Goal: Information Seeking & Learning: Learn about a topic

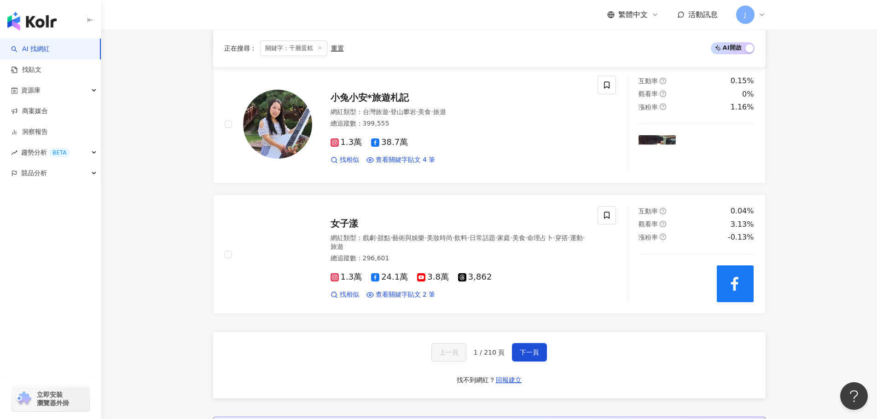
scroll to position [1616, 0]
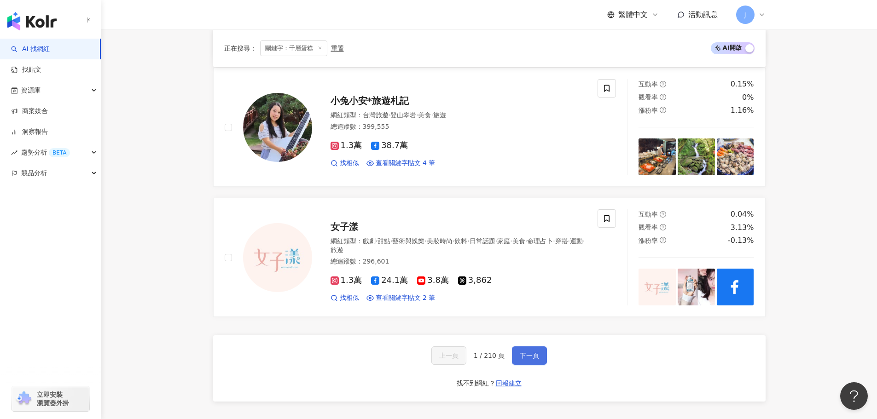
click at [523, 356] on span "下一頁" at bounding box center [529, 355] width 19 height 7
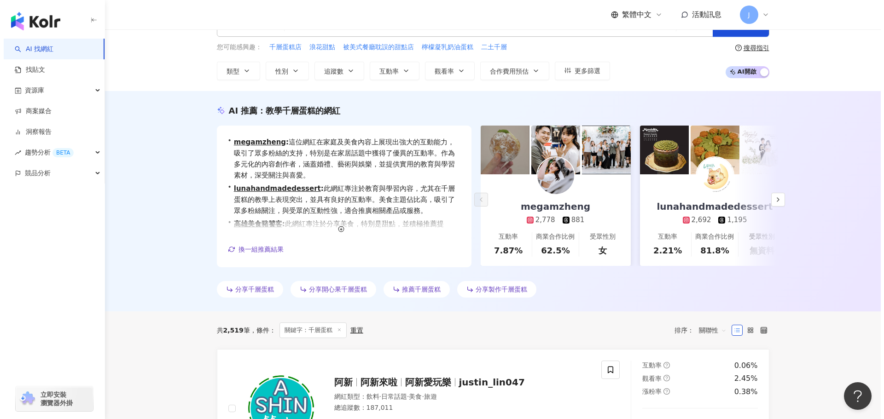
scroll to position [0, 0]
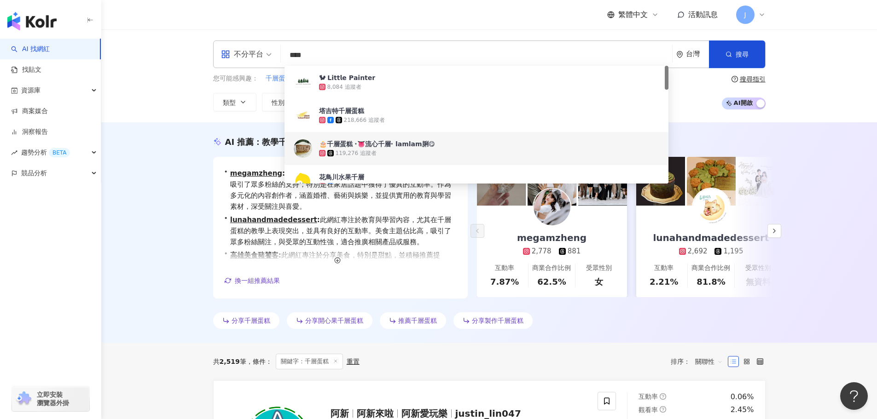
drag, startPoint x: 321, startPoint y: 55, endPoint x: 291, endPoint y: 55, distance: 30.4
click at [291, 55] on input "****" at bounding box center [477, 55] width 384 height 17
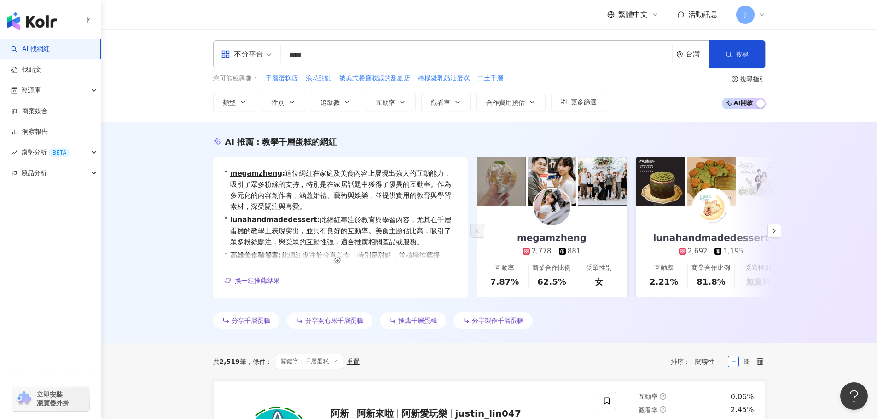
type input "****"
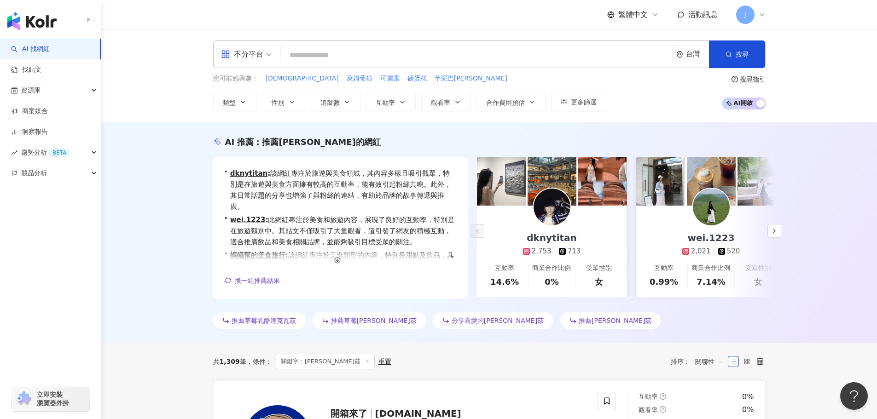
click at [295, 57] on input "search" at bounding box center [477, 55] width 384 height 17
click at [592, 102] on span "更多篩選" at bounding box center [584, 102] width 26 height 7
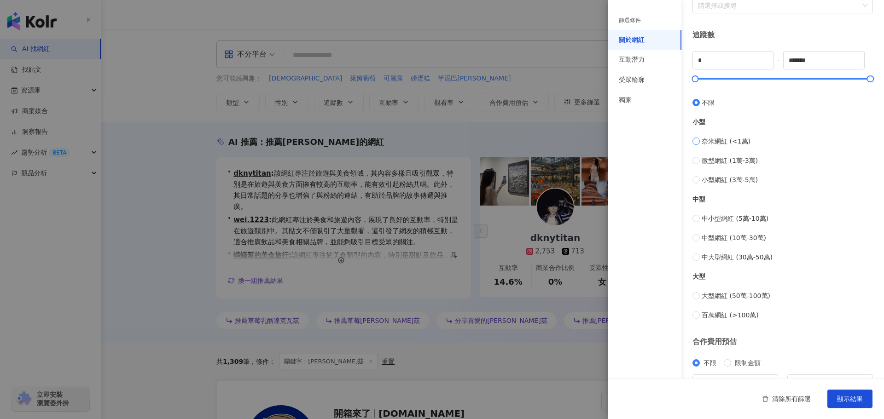
scroll to position [230, 0]
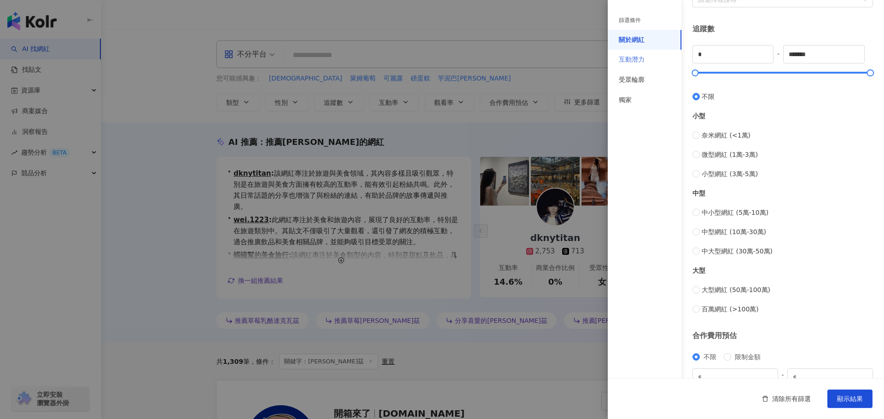
click at [640, 65] on div "互動潛力" at bounding box center [645, 60] width 74 height 20
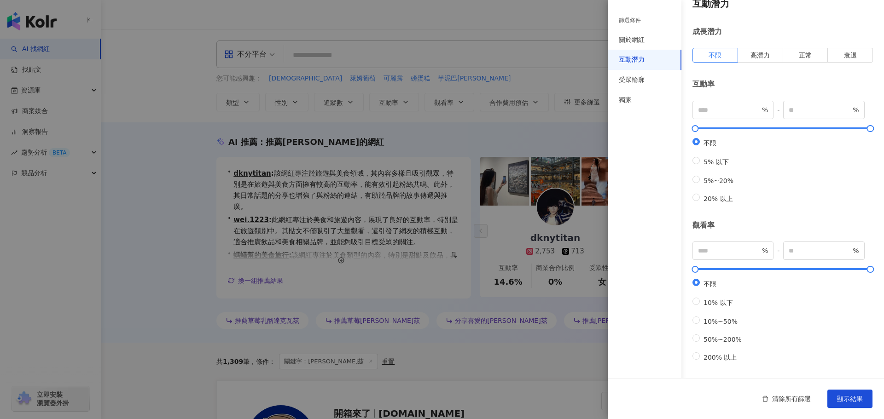
scroll to position [0, 0]
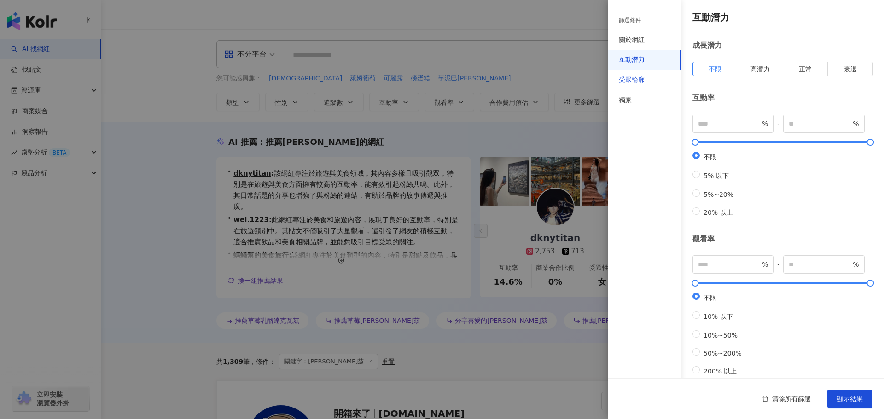
click at [636, 80] on div "受眾輪廓" at bounding box center [632, 80] width 26 height 9
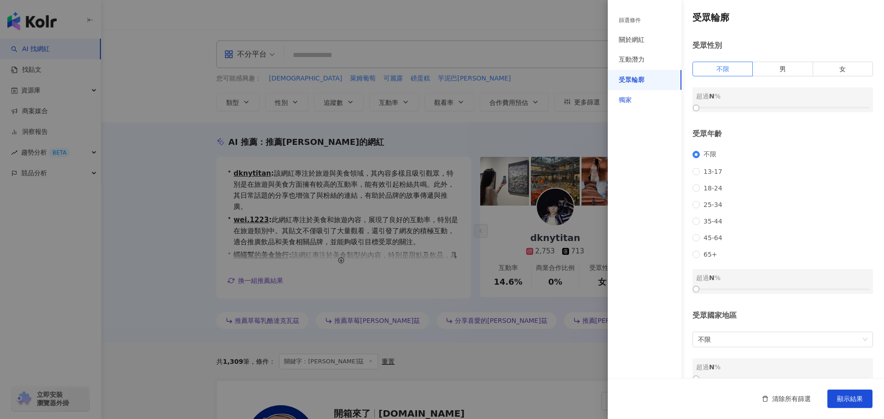
click at [622, 102] on div "獨家" at bounding box center [625, 100] width 13 height 9
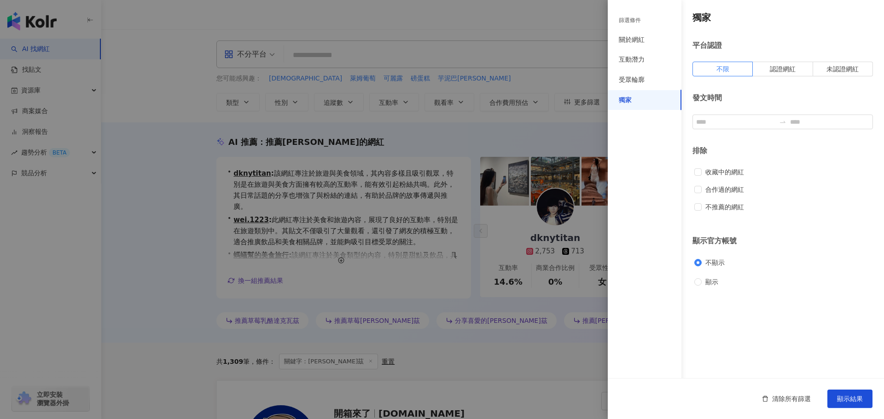
click at [165, 138] on div at bounding box center [442, 209] width 884 height 419
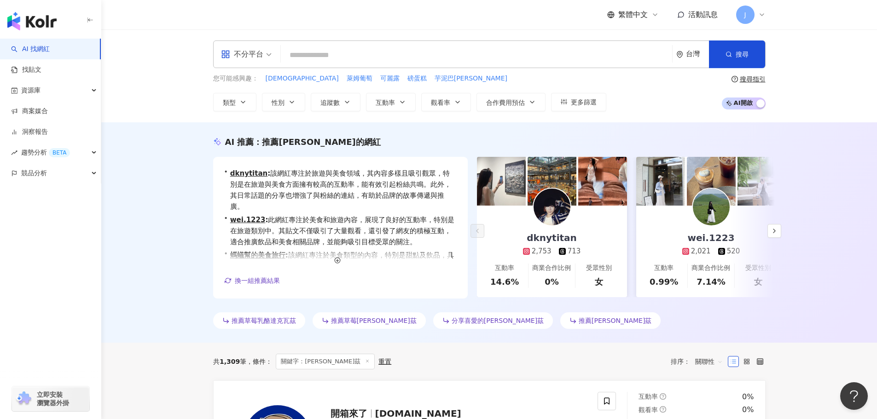
click at [303, 58] on input "search" at bounding box center [477, 55] width 384 height 17
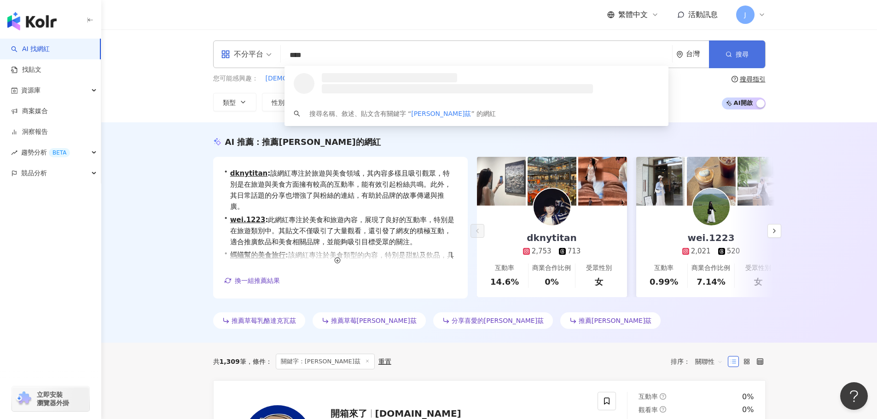
type input "****"
click at [726, 57] on icon "button" at bounding box center [729, 54] width 6 height 6
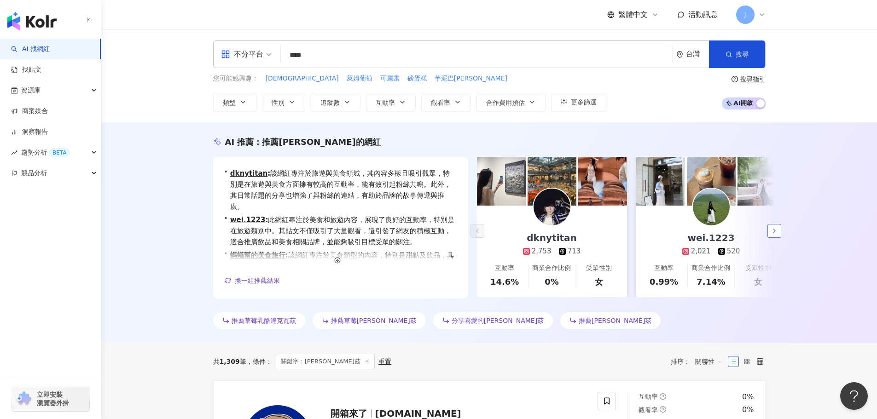
click at [777, 232] on icon "button" at bounding box center [774, 230] width 7 height 7
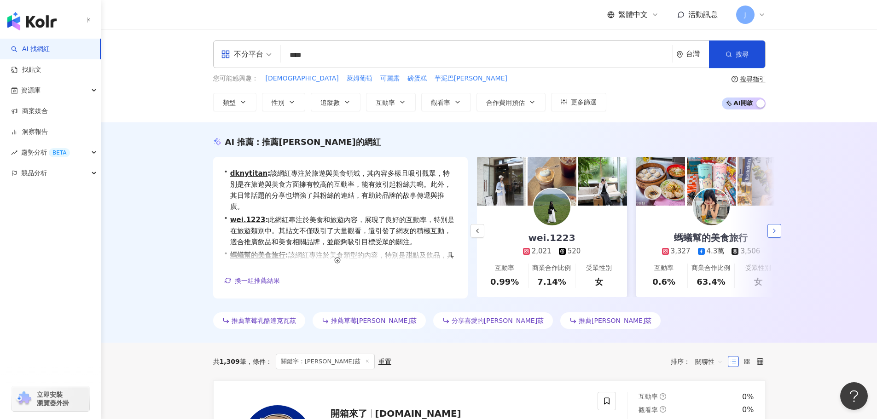
click at [777, 232] on icon "button" at bounding box center [774, 230] width 7 height 7
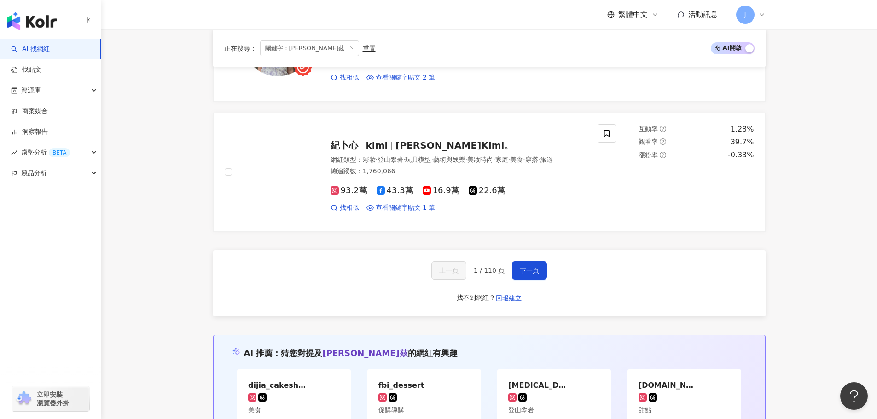
scroll to position [1703, 0]
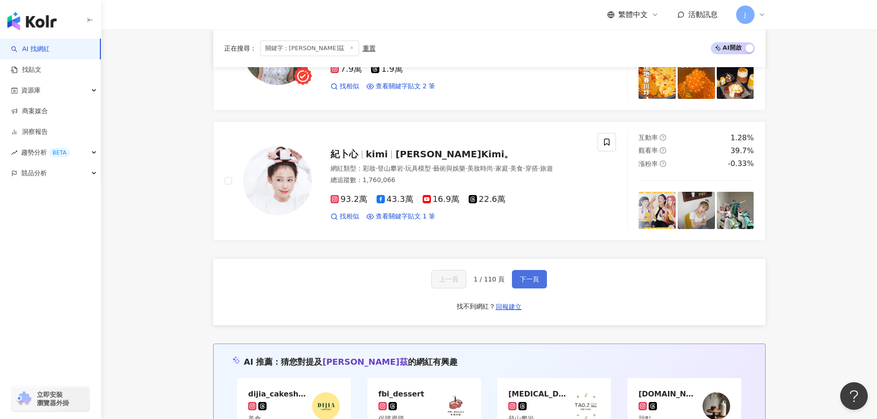
click at [542, 275] on button "下一頁" at bounding box center [529, 279] width 35 height 18
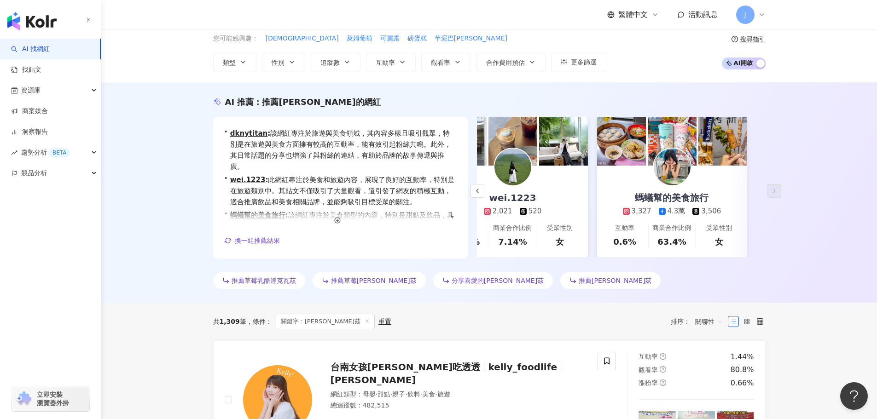
scroll to position [0, 0]
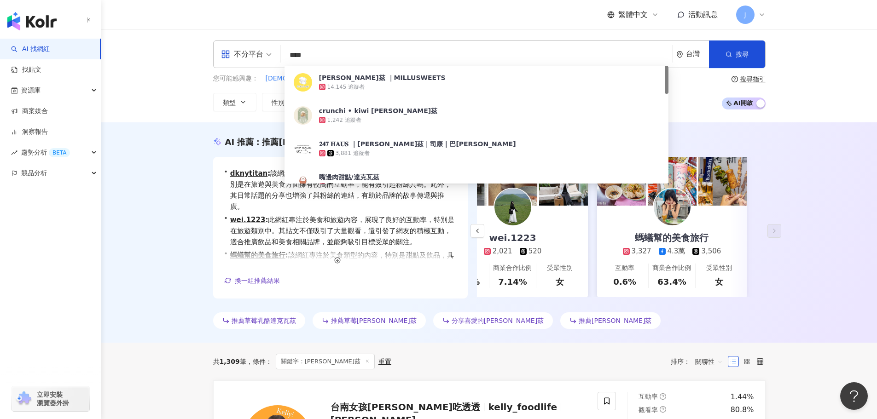
drag, startPoint x: 326, startPoint y: 51, endPoint x: 283, endPoint y: 51, distance: 43.3
click at [283, 51] on div "不分平台 **** 台灣 搜尋 64f5a7e2-930d-42fa-b079-5fb4104cbcc2 達克瓦茲 ｜MILLUSWEETS 14,145 追…" at bounding box center [489, 55] width 553 height 28
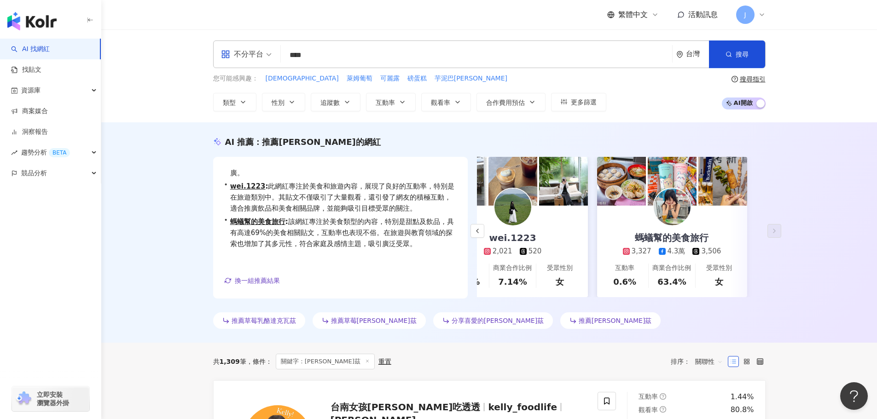
click at [329, 54] on input "****" at bounding box center [477, 55] width 384 height 17
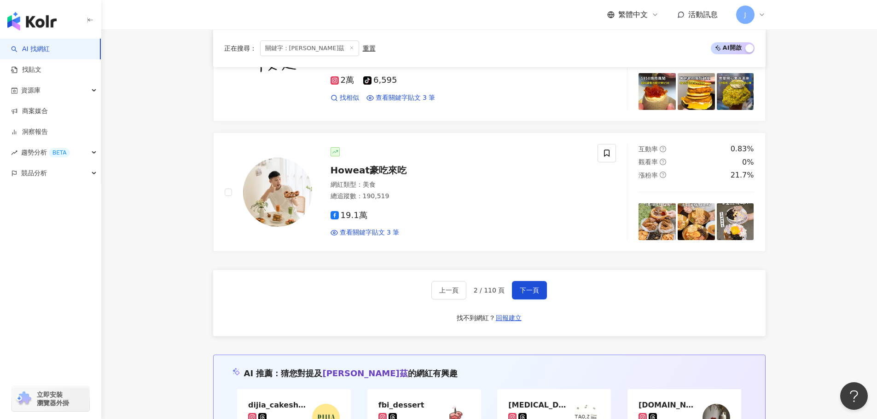
scroll to position [1684, 0]
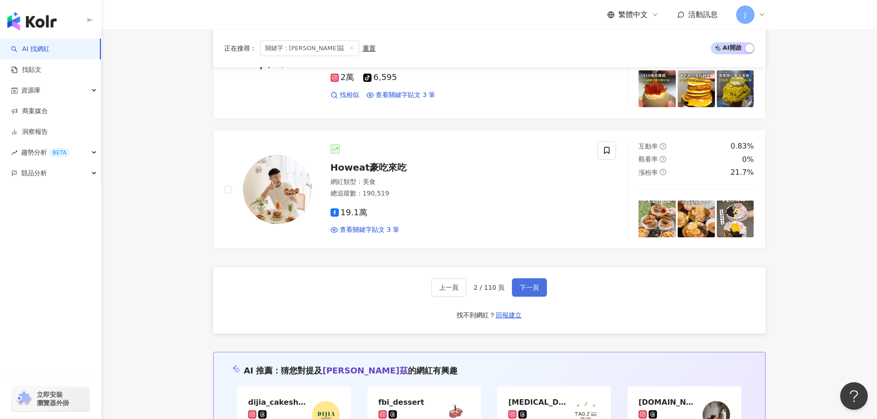
click at [524, 289] on span "下一頁" at bounding box center [529, 287] width 19 height 7
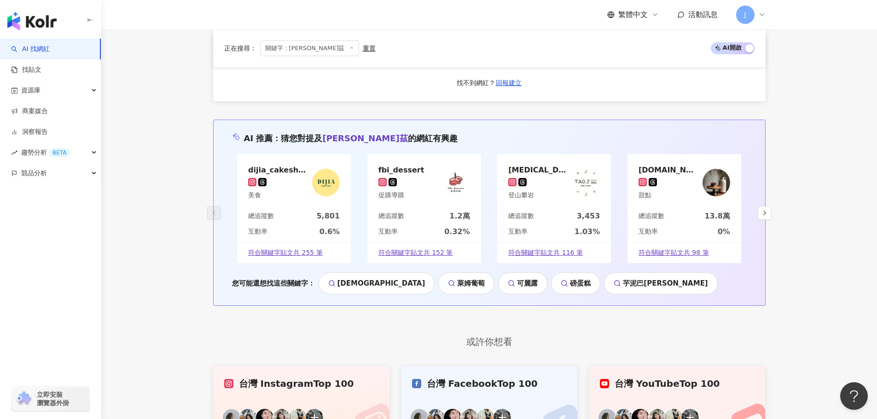
scroll to position [1700, 0]
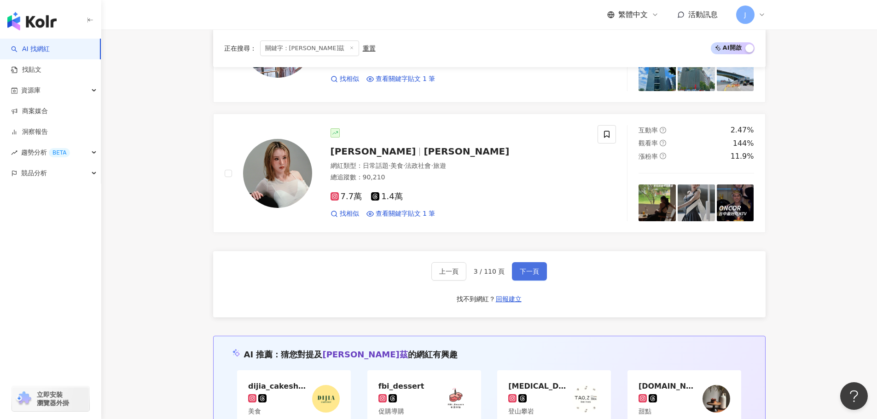
click at [534, 281] on button "下一頁" at bounding box center [529, 271] width 35 height 18
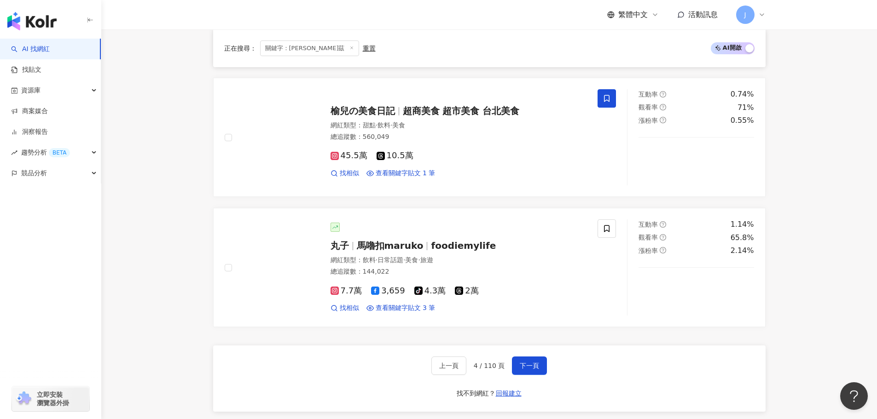
scroll to position [1651, 0]
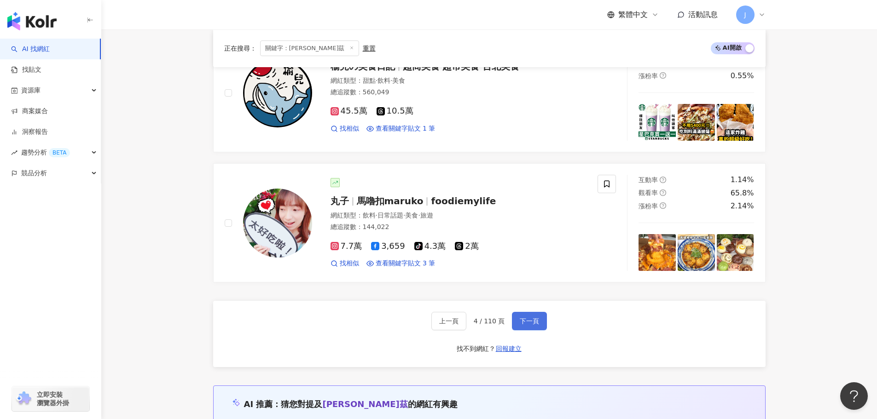
click at [520, 322] on span "下一頁" at bounding box center [529, 321] width 19 height 7
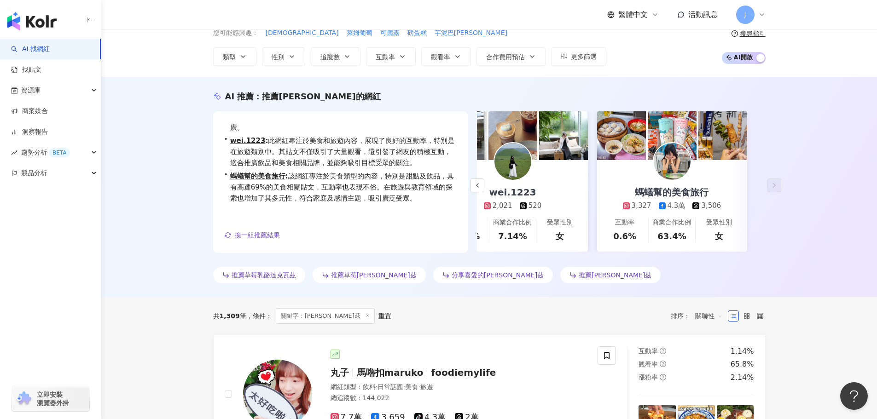
scroll to position [5, 0]
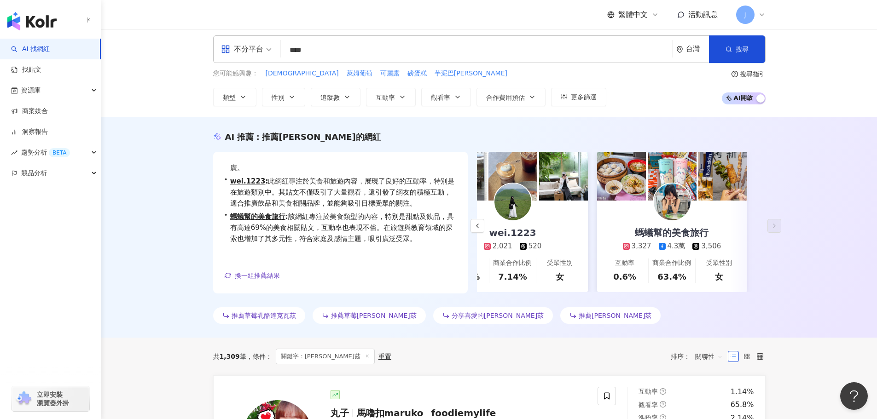
click at [579, 316] on span "推薦達克瓦茲" at bounding box center [615, 315] width 73 height 7
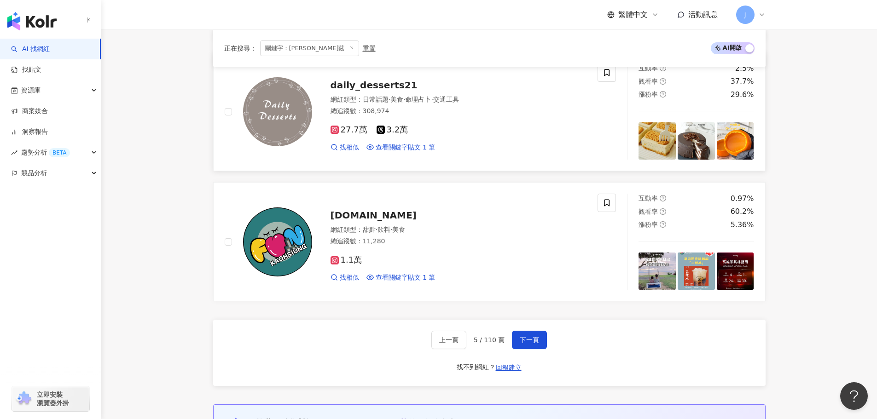
scroll to position [1724, 0]
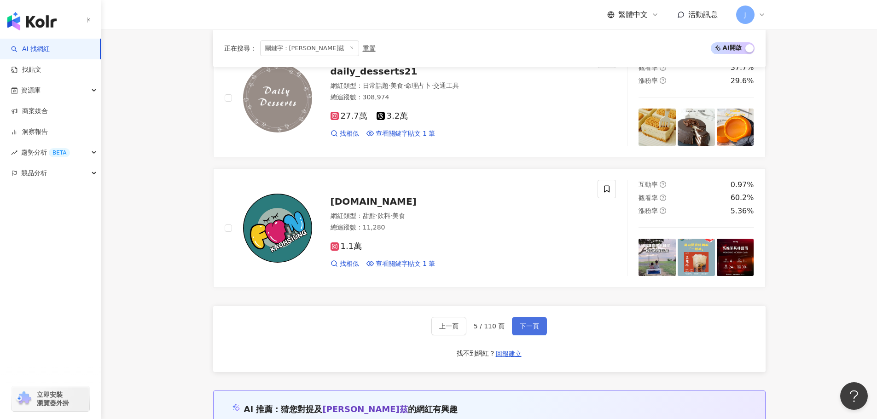
click at [528, 329] on span "下一頁" at bounding box center [529, 326] width 19 height 7
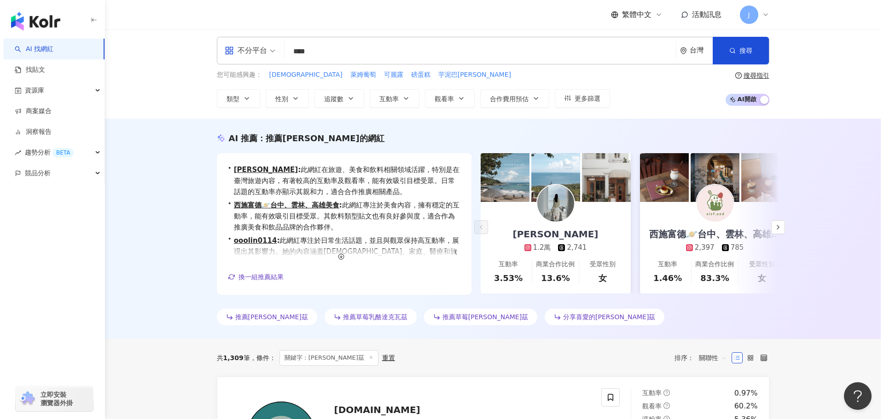
scroll to position [0, 0]
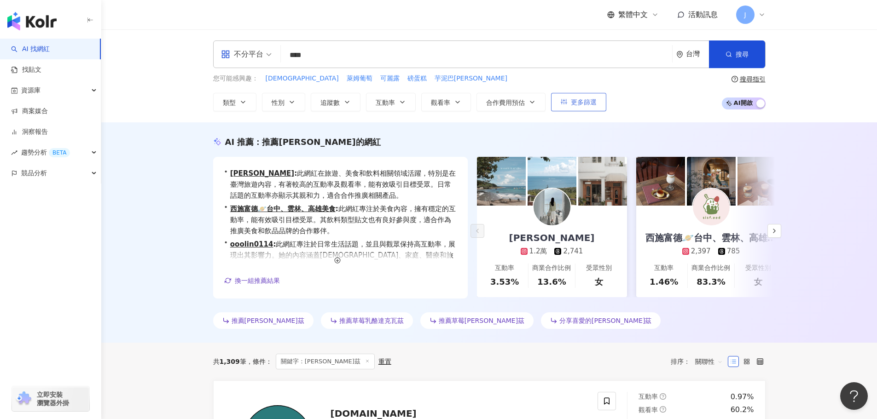
click at [587, 101] on span "更多篩選" at bounding box center [584, 102] width 26 height 7
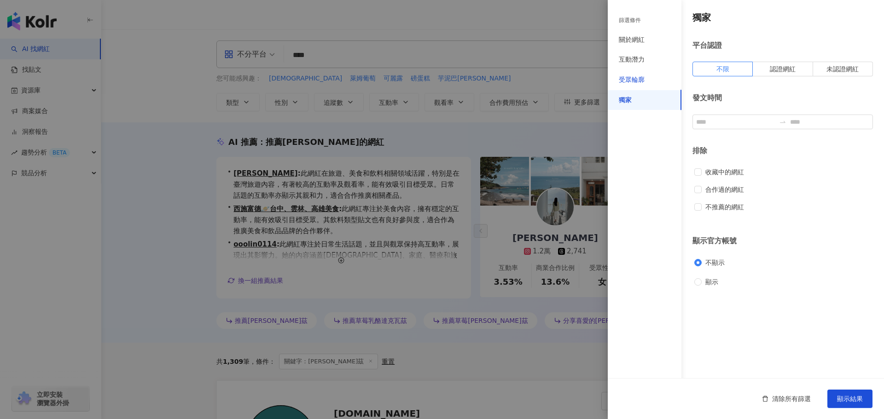
click at [630, 82] on div "受眾輪廓" at bounding box center [632, 80] width 26 height 9
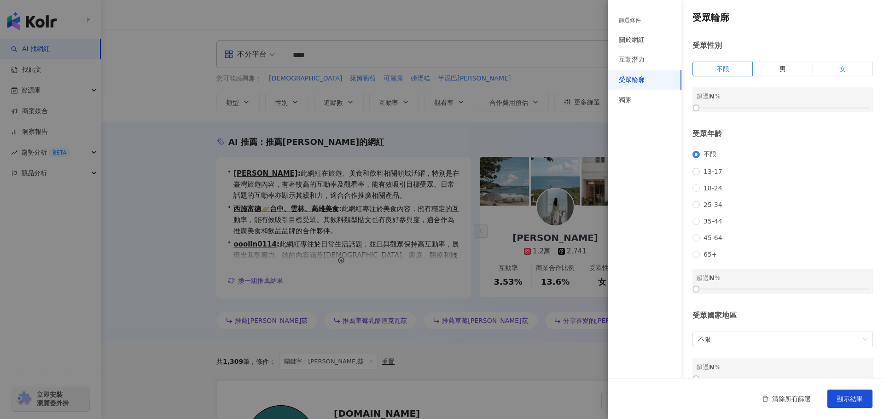
click at [813, 70] on label "女" at bounding box center [843, 69] width 60 height 15
drag, startPoint x: 696, startPoint y: 109, endPoint x: 772, endPoint y: 111, distance: 76.0
click at [773, 111] on div at bounding box center [775, 107] width 5 height 5
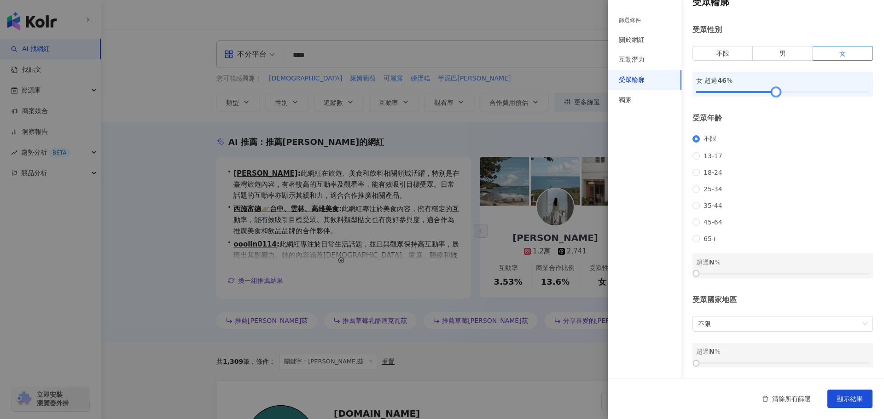
scroll to position [28, 0]
drag, startPoint x: 697, startPoint y: 274, endPoint x: 739, endPoint y: 273, distance: 41.9
click at [739, 273] on div at bounding box center [739, 273] width 5 height 5
click at [627, 59] on div "互動潛力" at bounding box center [632, 59] width 26 height 9
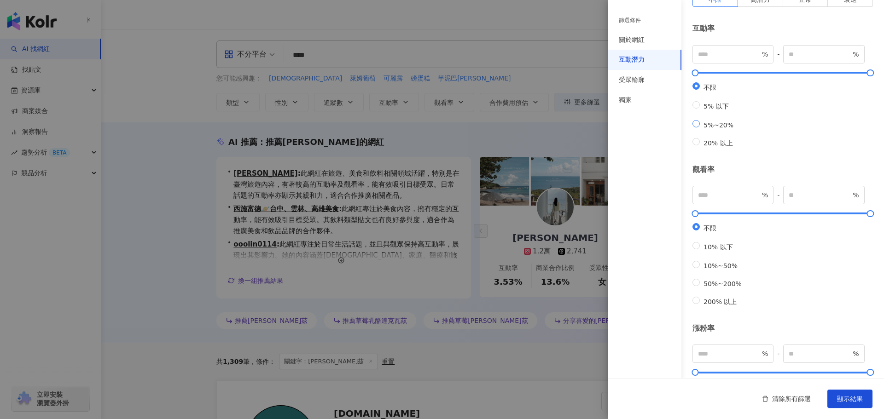
scroll to position [0, 0]
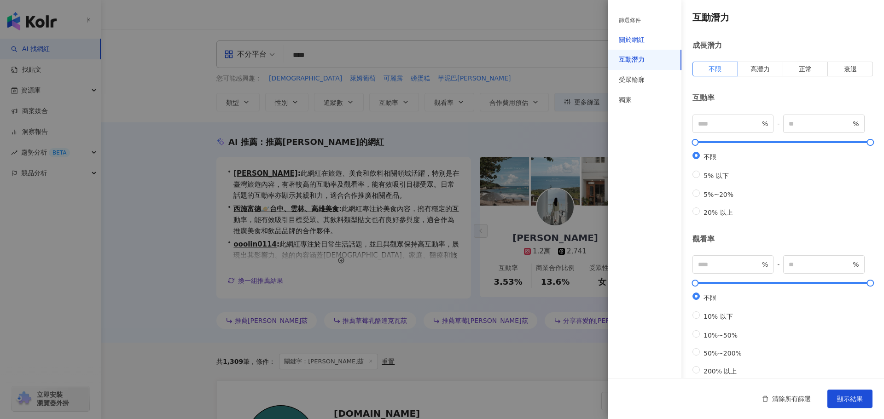
click at [628, 41] on div "關於網紅" at bounding box center [632, 39] width 26 height 9
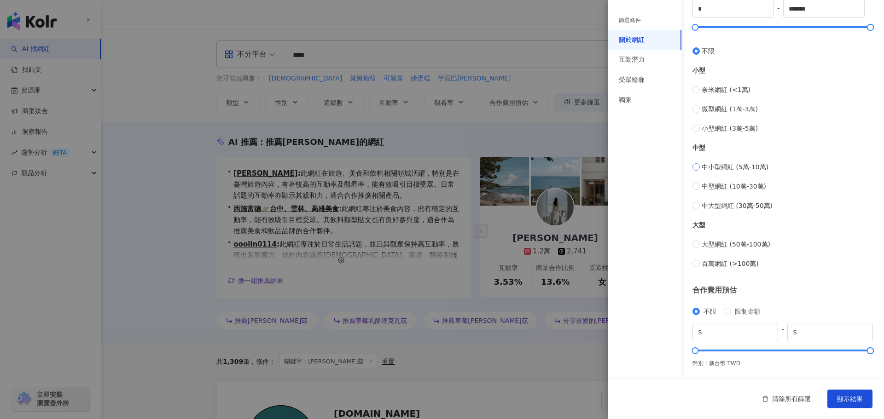
scroll to position [92, 0]
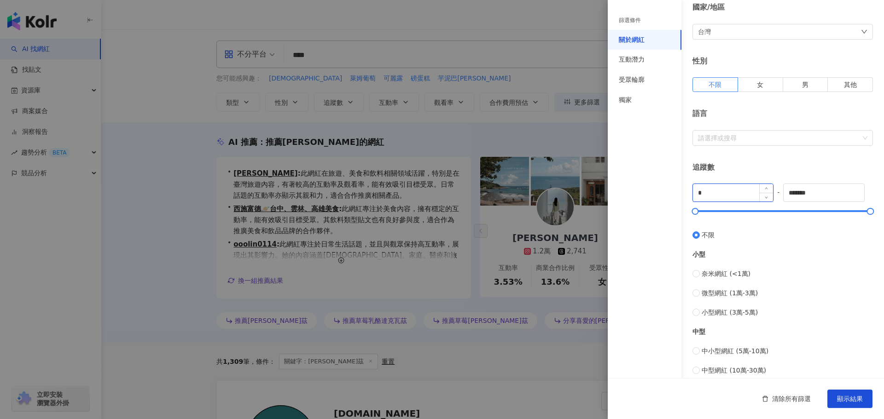
click at [706, 189] on input "*" at bounding box center [733, 192] width 80 height 17
type input "****"
click at [817, 194] on input "*******" at bounding box center [824, 192] width 80 height 17
type input "*"
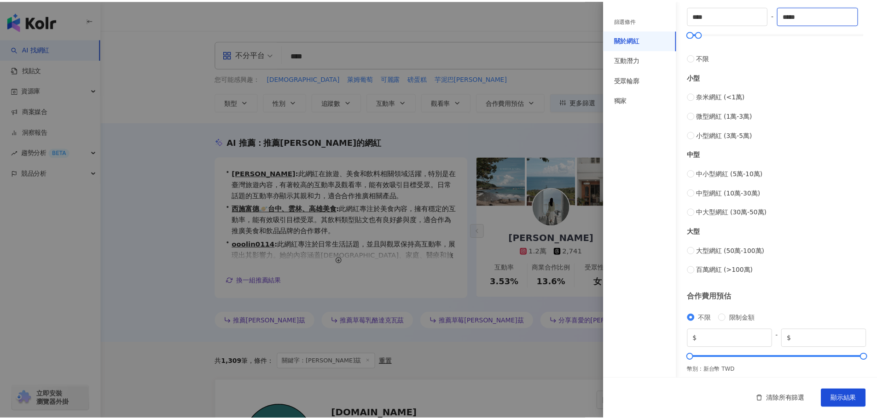
scroll to position [273, 0]
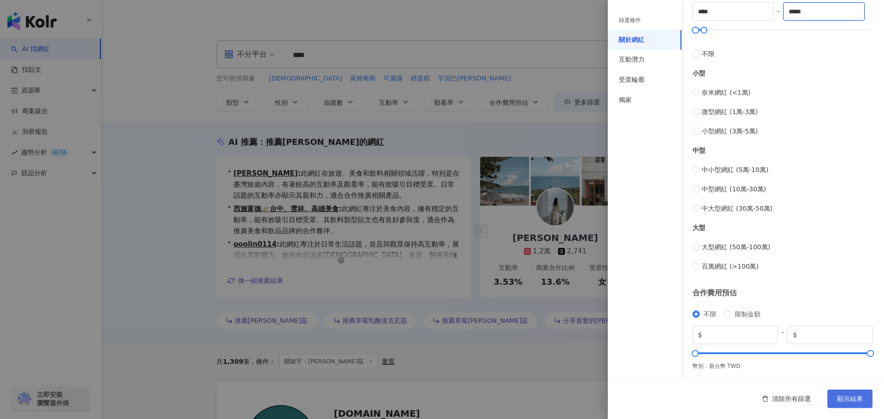
type input "*****"
click at [849, 398] on span "顯示結果" at bounding box center [850, 399] width 26 height 7
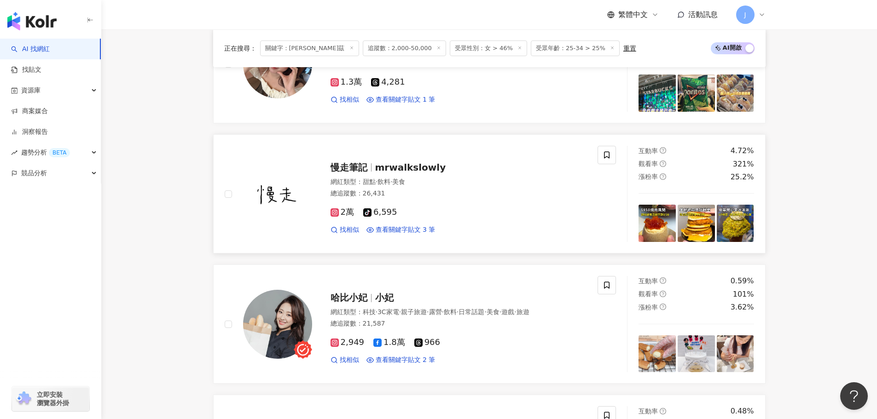
scroll to position [861, 0]
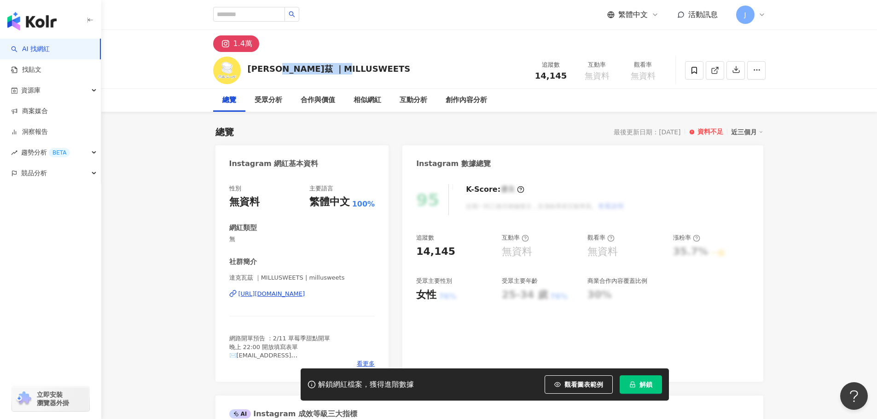
drag, startPoint x: 349, startPoint y: 70, endPoint x: 294, endPoint y: 67, distance: 55.4
click at [294, 67] on div "達克瓦茲 ｜MILLUSWEETS 追蹤數 14,145 互動率 無資料 觀看率 無資料" at bounding box center [489, 70] width 589 height 36
copy div "MILLUSWEETS"
click at [237, 14] on input "search" at bounding box center [249, 14] width 72 height 15
paste input "**********"
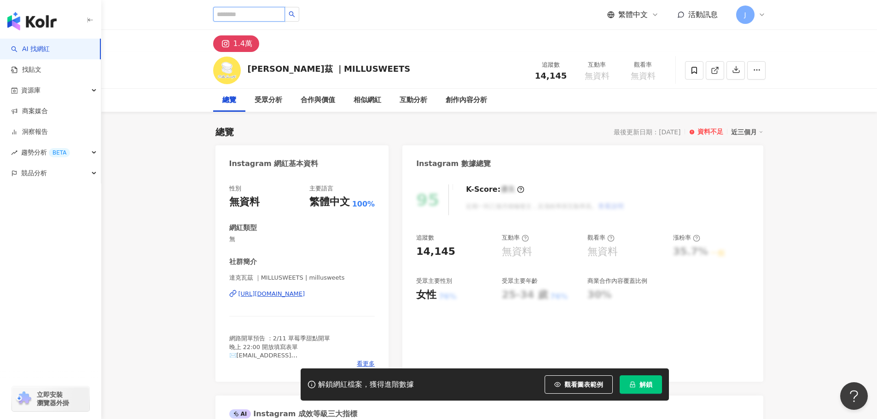
type input "**********"
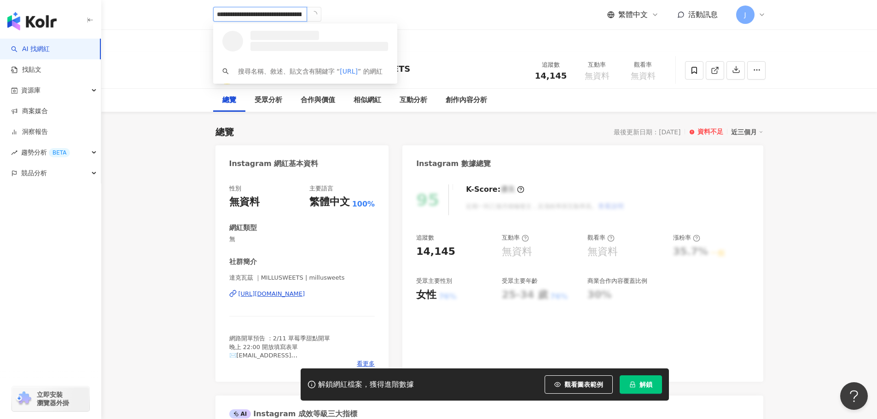
drag, startPoint x: 302, startPoint y: 17, endPoint x: 103, endPoint y: 17, distance: 198.9
click at [103, 17] on header "**********" at bounding box center [489, 15] width 776 height 30
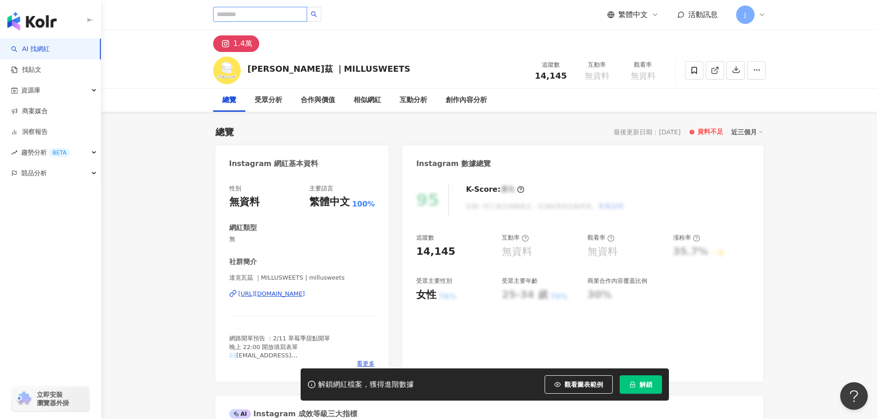
click at [220, 12] on input "search" at bounding box center [260, 14] width 94 height 15
paste input "**********"
type input "**********"
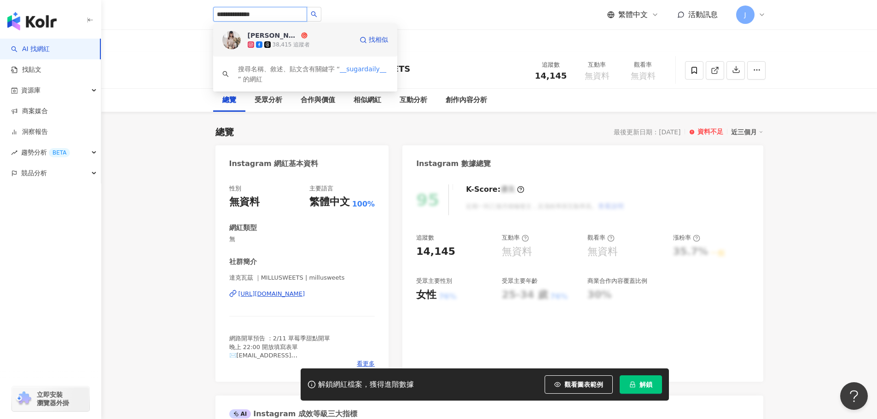
click at [284, 48] on div "38,415 追蹤者" at bounding box center [292, 45] width 38 height 8
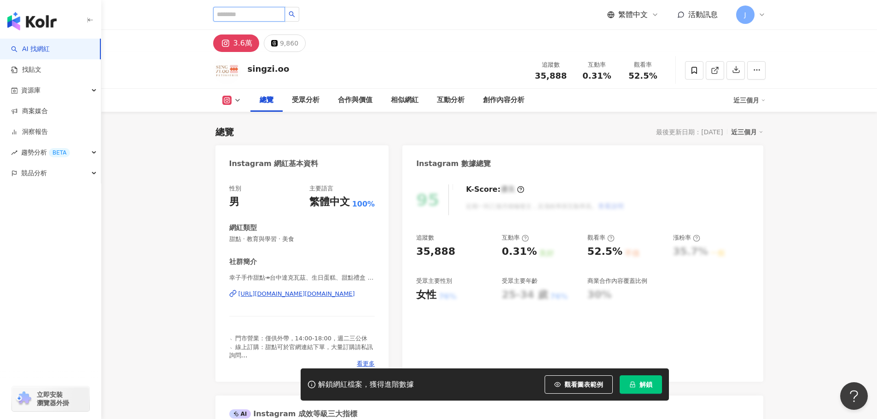
click at [262, 13] on input "search" at bounding box center [249, 14] width 72 height 15
paste input "**********"
type input "**********"
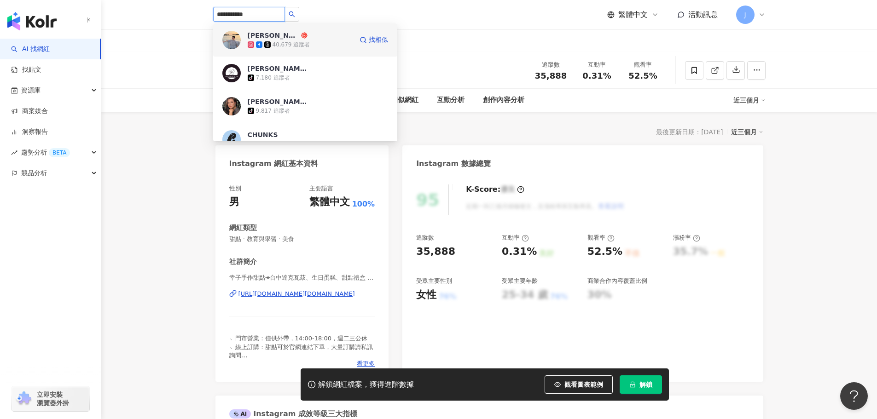
click at [268, 42] on icon at bounding box center [267, 44] width 6 height 6
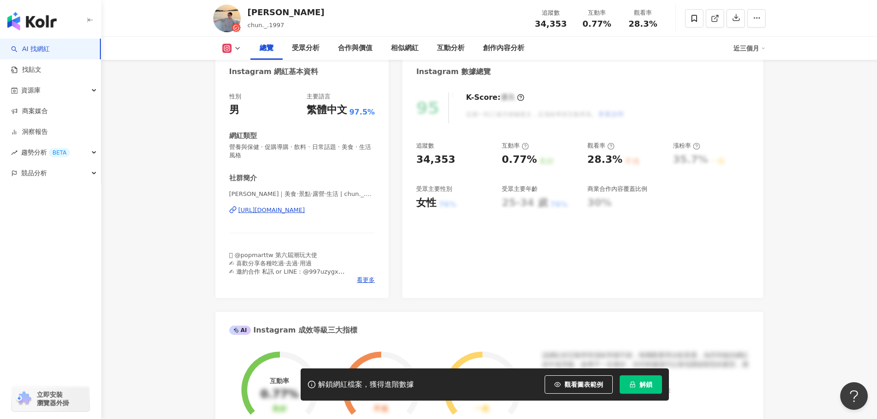
scroll to position [138, 0]
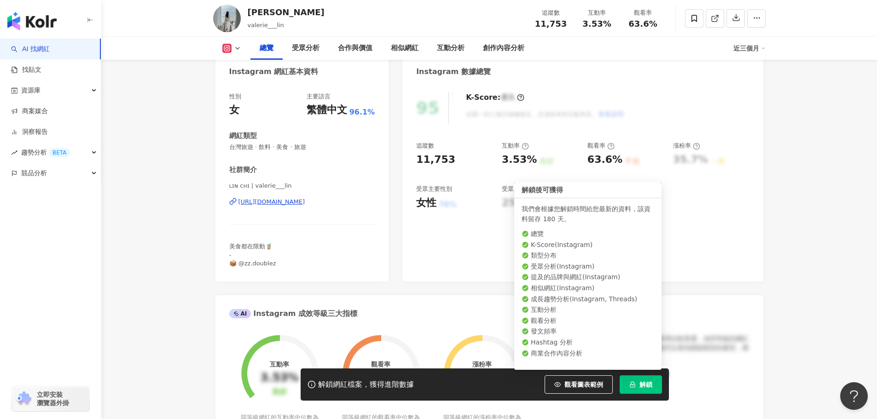
click at [632, 388] on icon "lock" at bounding box center [632, 385] width 5 height 6
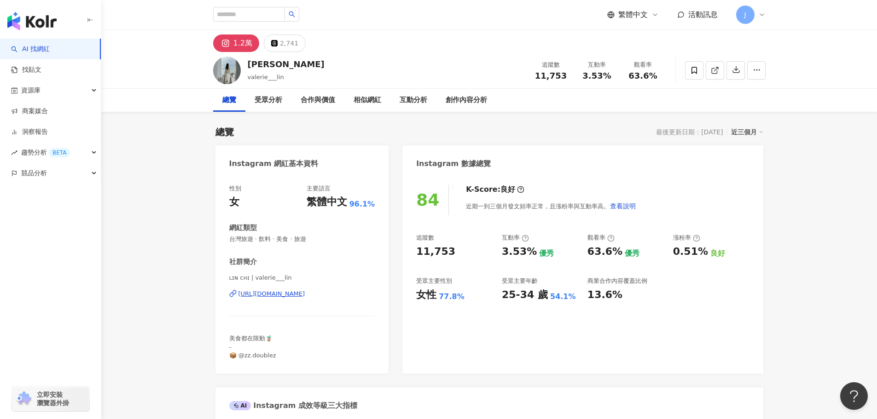
drag, startPoint x: 210, startPoint y: 294, endPoint x: 358, endPoint y: 296, distance: 147.8
copy div "https://www.instagram.com/valerie___lin/"
drag, startPoint x: 275, startPoint y: 356, endPoint x: 240, endPoint y: 361, distance: 34.8
click at [240, 361] on div "性別 女 主要語言 繁體中文 96.1% 網紅類型 台灣旅遊 · 飲料 · 美食 · 旅遊 社群簡介 ʟɪɴ ᴄʜɪ | valerie___lin http…" at bounding box center [302, 274] width 174 height 198
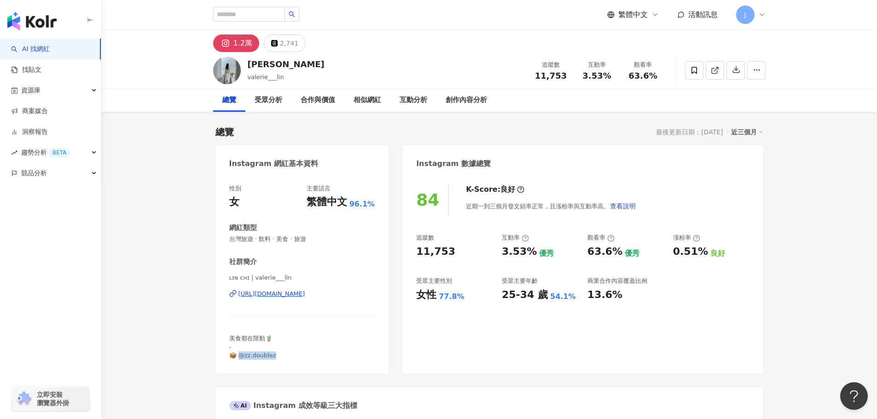
drag, startPoint x: 228, startPoint y: 293, endPoint x: 357, endPoint y: 297, distance: 129.0
click at [357, 297] on div "性別 女 主要語言 繁體中文 96.1% 網紅類型 台灣旅遊 · 飲料 · 美食 · 旅遊 社群簡介 ʟɪɴ ᴄʜɪ | valerie___lin http…" at bounding box center [302, 274] width 174 height 198
copy div "https://www.instagram.com/valerie___lin/"
drag, startPoint x: 277, startPoint y: 63, endPoint x: 249, endPoint y: 64, distance: 28.1
click at [249, 64] on div "LIN CHI" at bounding box center [286, 64] width 77 height 12
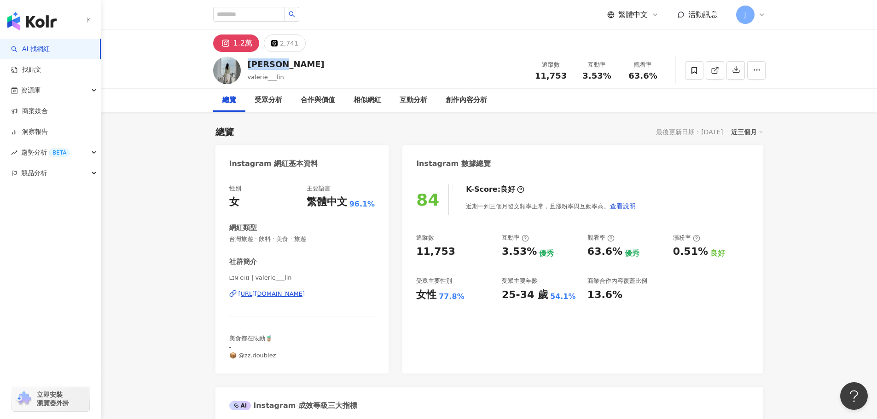
copy div "LIN CHI"
drag, startPoint x: 219, startPoint y: 294, endPoint x: 362, endPoint y: 293, distance: 143.7
click at [362, 293] on div "性別 女 主要語言 繁體中文 96.1% 網紅類型 台灣旅遊 · 飲料 · 美食 · 旅遊 社群簡介 ʟɪɴ ᴄʜɪ | valerie___lin http…" at bounding box center [302, 274] width 174 height 198
copy div "https://www.instagram.com/valerie___lin/"
click at [265, 19] on input "search" at bounding box center [249, 14] width 72 height 15
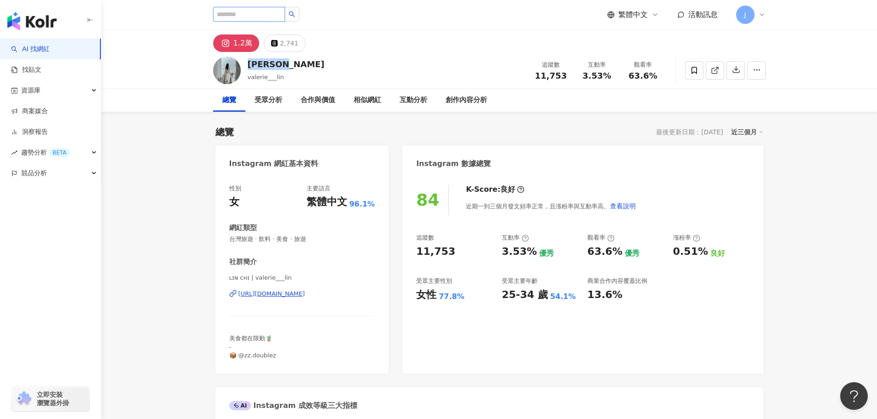
click at [257, 13] on input "search" at bounding box center [249, 14] width 72 height 15
click at [219, 16] on input "search" at bounding box center [249, 14] width 72 height 15
paste input "*******"
type input "*******"
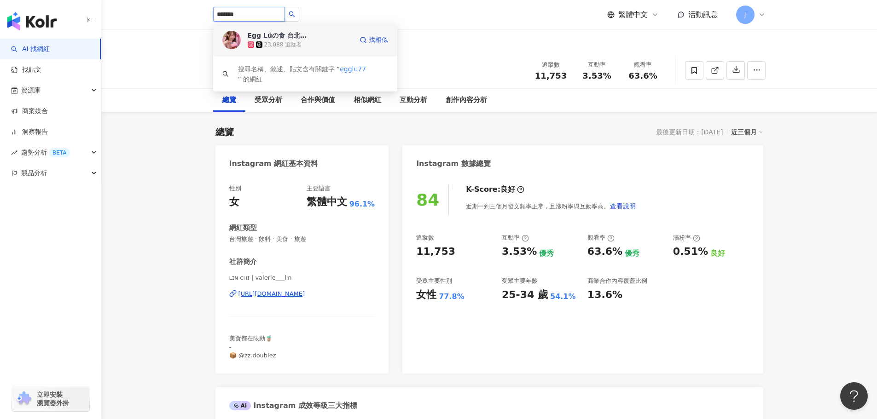
click at [271, 40] on div "23,088 追蹤者" at bounding box center [300, 44] width 105 height 9
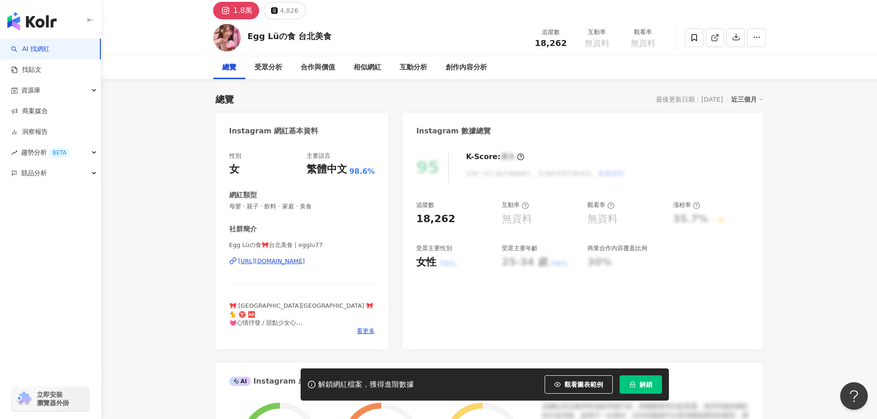
scroll to position [46, 0]
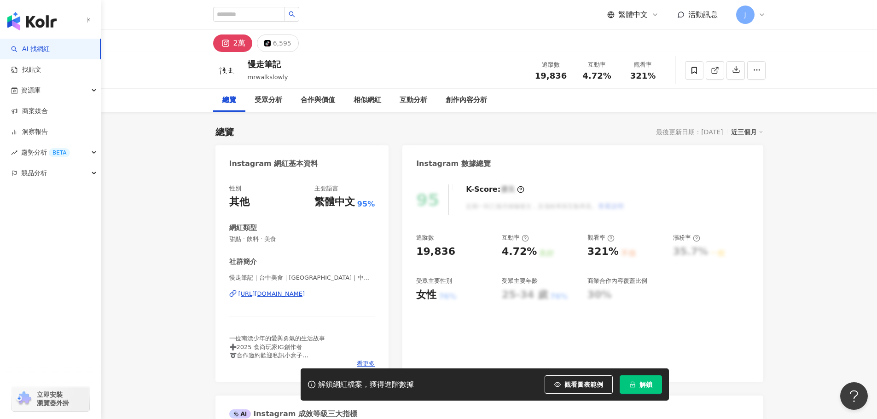
drag, startPoint x: 227, startPoint y: 293, endPoint x: 360, endPoint y: 296, distance: 133.6
click at [360, 296] on div "性別 其他 主要語言 繁體中文 95% 網紅類型 甜點 · 飲料 · 美食 社群簡介 慢走筆記｜台中美食｜[GEOGRAPHIC_DATA]｜中部美食｜住宿景…" at bounding box center [302, 278] width 174 height 207
copy div "[URL][DOMAIN_NAME]"
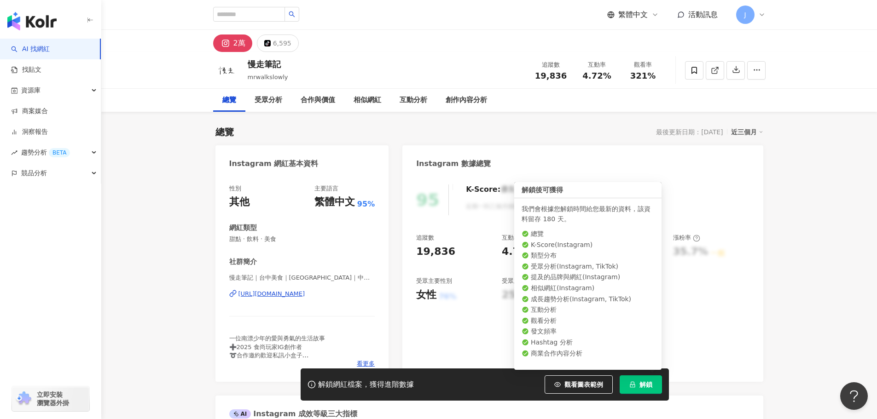
click at [644, 384] on span "解鎖" at bounding box center [646, 384] width 13 height 7
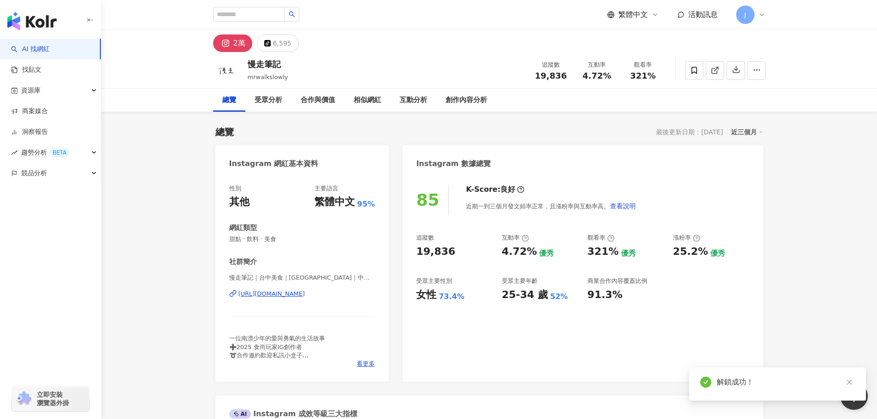
drag, startPoint x: 215, startPoint y: 295, endPoint x: 343, endPoint y: 293, distance: 128.5
click at [362, 293] on div "性別 其他 主要語言 繁體中文 95% 網紅類型 甜點 · 飲料 · 美食 社群簡介 慢走筆記｜台中美食｜[GEOGRAPHIC_DATA]｜中部美食｜住宿景…" at bounding box center [302, 278] width 174 height 207
copy div "[URL][DOMAIN_NAME]"
drag, startPoint x: 286, startPoint y: 63, endPoint x: 251, endPoint y: 63, distance: 34.5
click at [251, 63] on div "慢走筆記" at bounding box center [268, 64] width 41 height 12
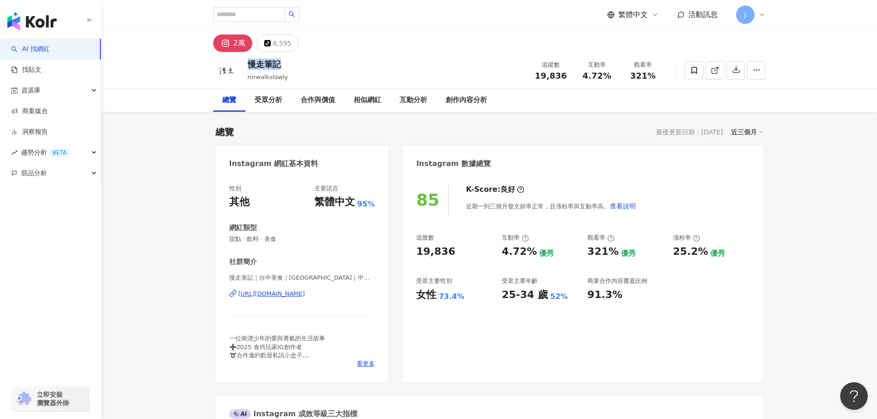
copy div "慢走筆記"
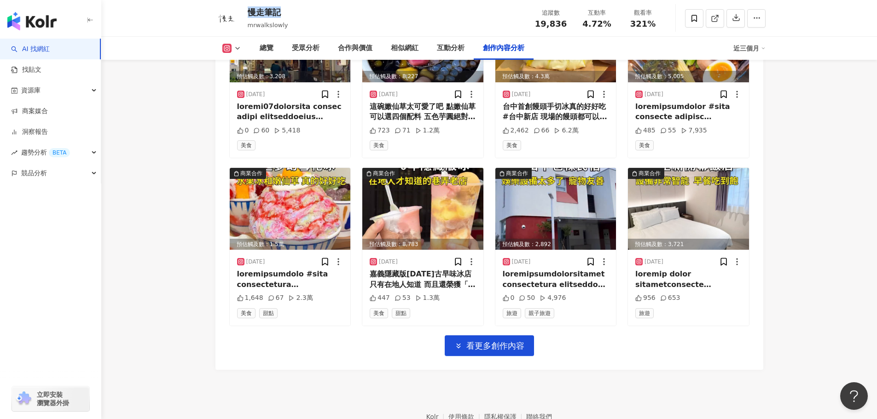
scroll to position [3144, 0]
